Goal: Task Accomplishment & Management: Complete application form

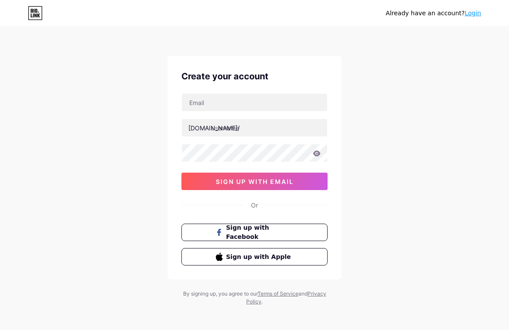
drag, startPoint x: 94, startPoint y: 167, endPoint x: 175, endPoint y: 151, distance: 82.1
click at [93, 165] on div "Already have an account? Login Create your account [DOMAIN_NAME]/ sign up with …" at bounding box center [254, 166] width 509 height 333
drag, startPoint x: 206, startPoint y: 111, endPoint x: 212, endPoint y: 108, distance: 7.0
click at [209, 111] on div "[DOMAIN_NAME]/ 03AFcWeA4ik9CC6-R5itel3NHZqzlYhRIHmG8m36SuCzLj3Qsbb2cx4oR0EdBPg1…" at bounding box center [255, 141] width 146 height 97
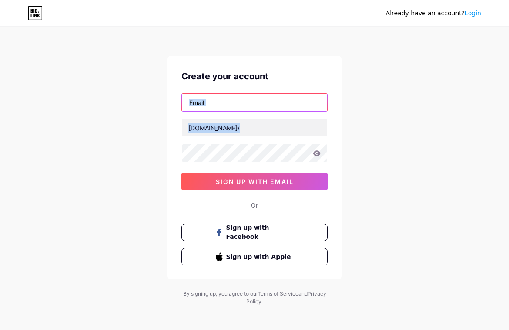
click at [213, 107] on input "text" at bounding box center [254, 102] width 145 height 17
click at [232, 101] on input "text" at bounding box center [254, 102] width 145 height 17
click at [230, 98] on input "text" at bounding box center [254, 102] width 145 height 17
paste input "[EMAIL_ADDRESS][DOMAIN_NAME]"
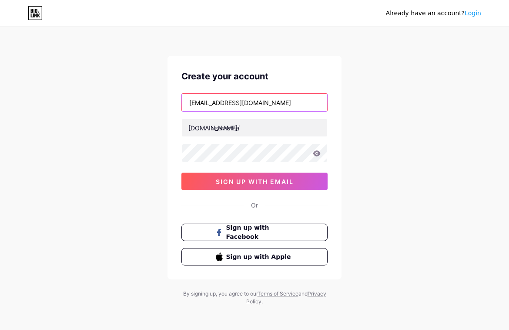
type input "[EMAIL_ADDRESS][DOMAIN_NAME]"
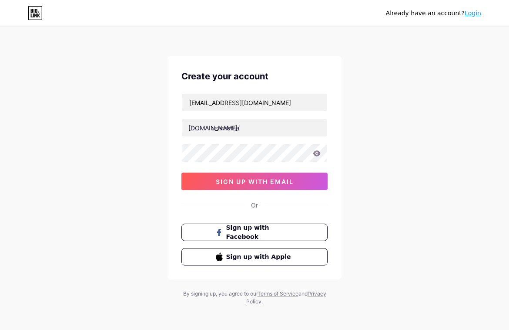
drag, startPoint x: 78, startPoint y: 121, endPoint x: 146, endPoint y: 138, distance: 70.0
click at [106, 128] on div "Already have an account? Login Create your account [EMAIL_ADDRESS][DOMAIN_NAME]…" at bounding box center [254, 166] width 509 height 333
drag, startPoint x: 247, startPoint y: 126, endPoint x: 253, endPoint y: 129, distance: 6.4
click at [247, 127] on input "text" at bounding box center [254, 127] width 145 height 17
paste input "hb88nl23"
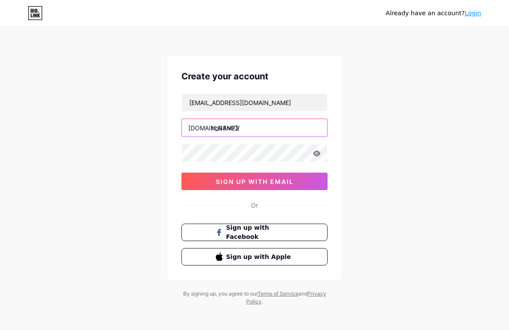
type input "hb88nl23"
click at [121, 165] on div "Already have an account? Login Create your account [EMAIL_ADDRESS][DOMAIN_NAME]…" at bounding box center [254, 166] width 509 height 333
drag, startPoint x: 78, startPoint y: 131, endPoint x: 170, endPoint y: 150, distance: 93.7
click at [81, 131] on div "Already have an account? Login Create your account [EMAIL_ADDRESS][DOMAIN_NAME]…" at bounding box center [254, 166] width 509 height 333
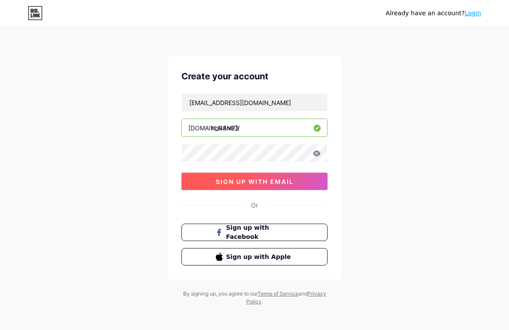
click at [214, 176] on button "sign up with email" at bounding box center [255, 180] width 146 height 17
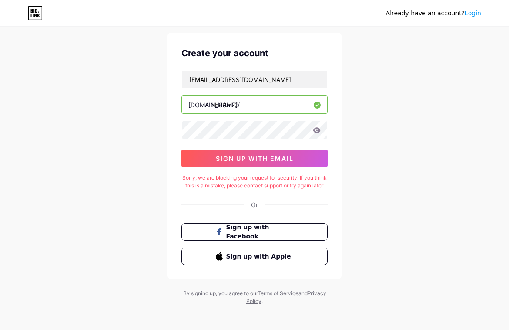
scroll to position [34, 0]
